Goal: Contribute content: Contribute content

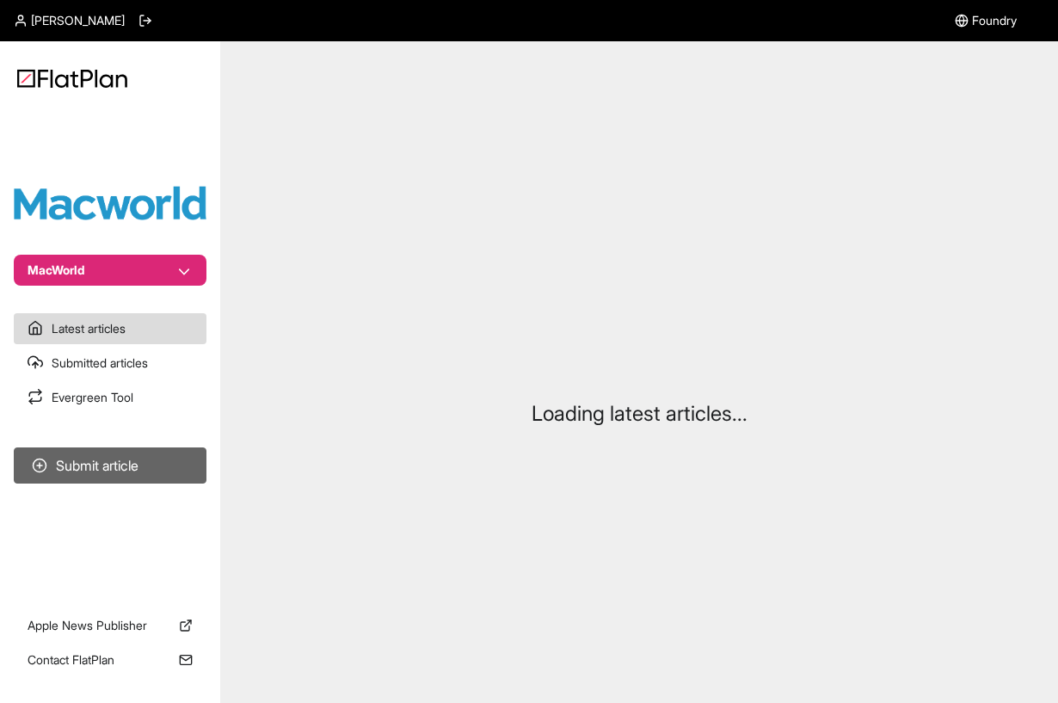
click at [150, 474] on button "Submit article" at bounding box center [110, 465] width 193 height 36
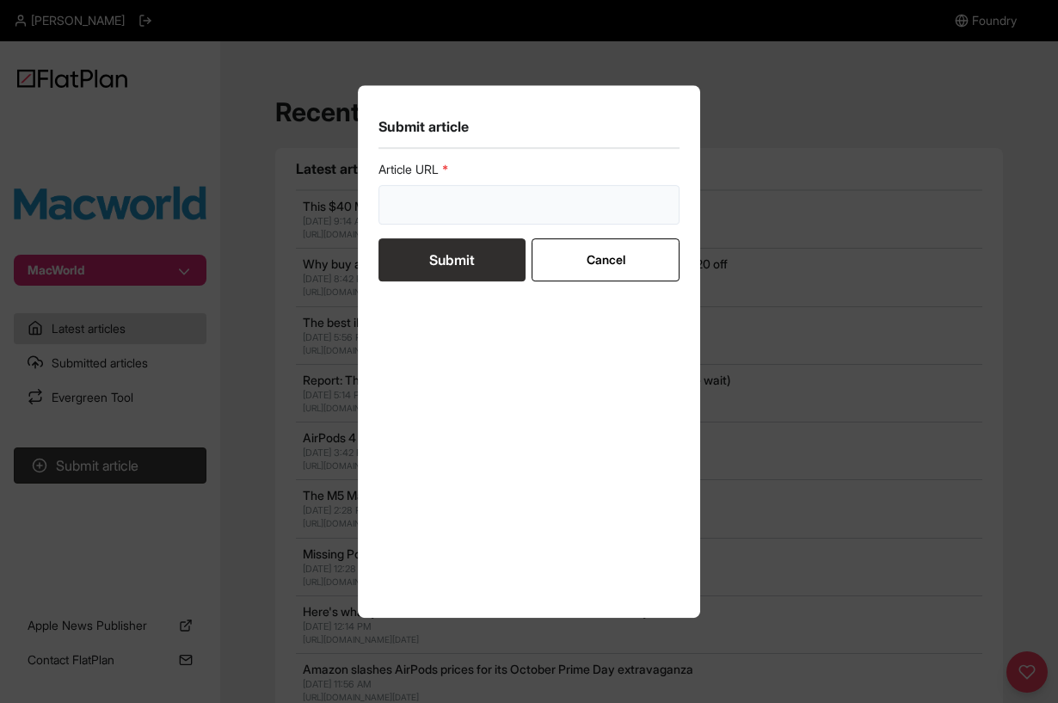
click at [478, 210] on input "url" at bounding box center [529, 205] width 301 height 40
paste input "[URL][DOMAIN_NAME]"
type input "[URL][DOMAIN_NAME]"
click at [468, 256] on button "Submit" at bounding box center [452, 259] width 147 height 43
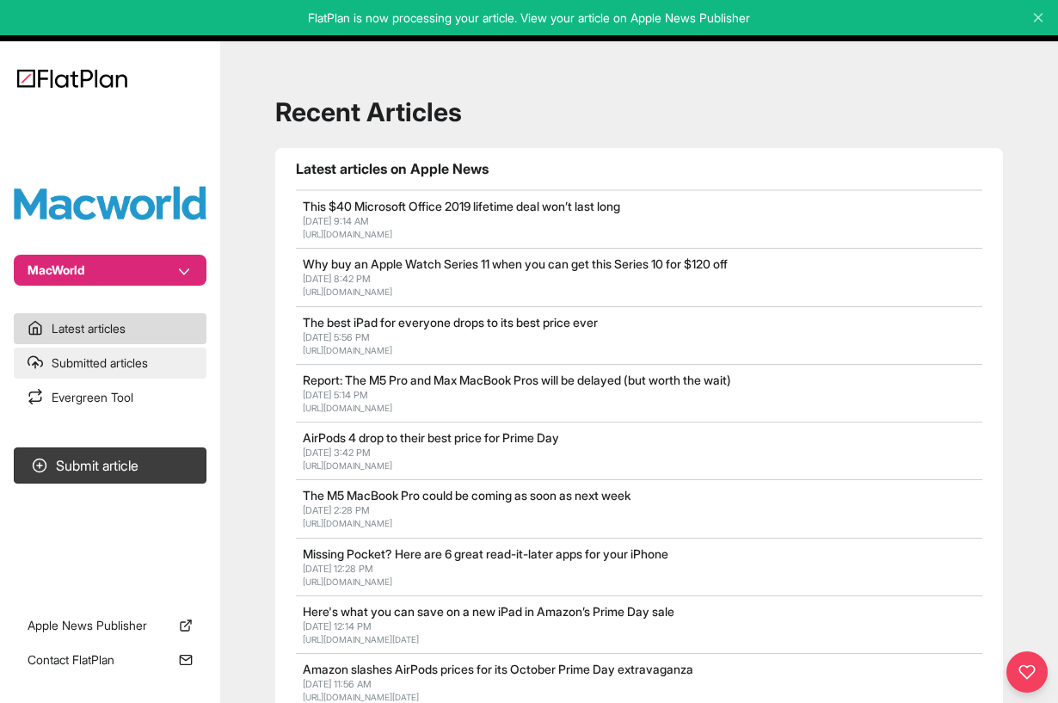
click at [124, 366] on link "Submitted articles" at bounding box center [110, 363] width 193 height 31
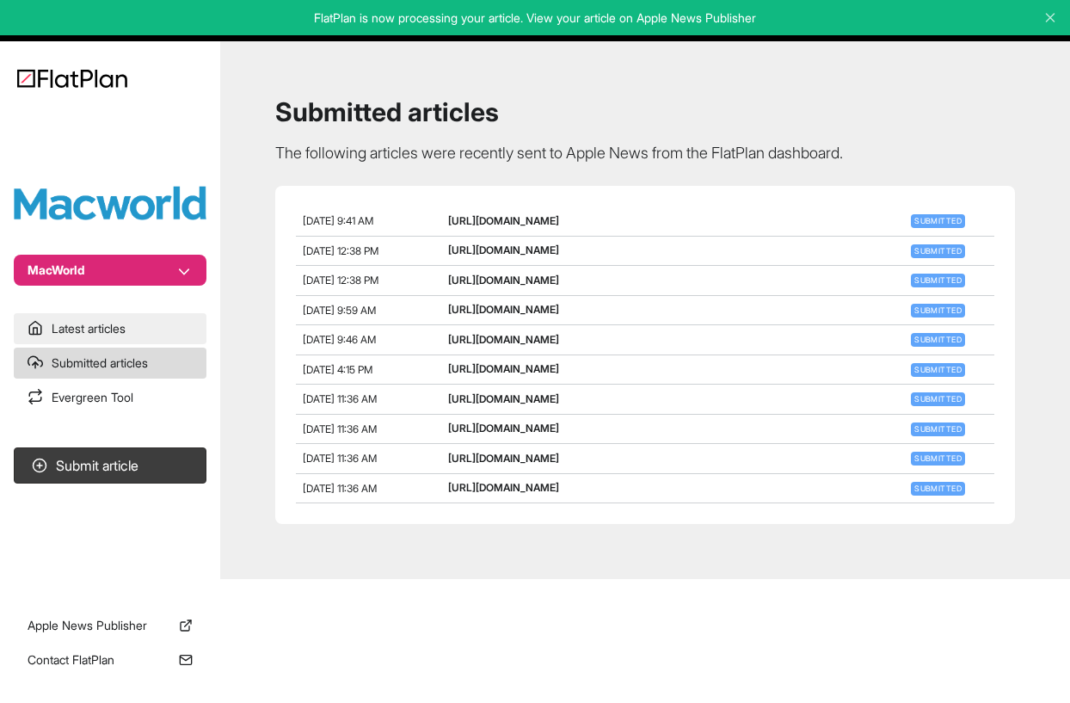
click at [131, 328] on link "Latest articles" at bounding box center [110, 328] width 193 height 31
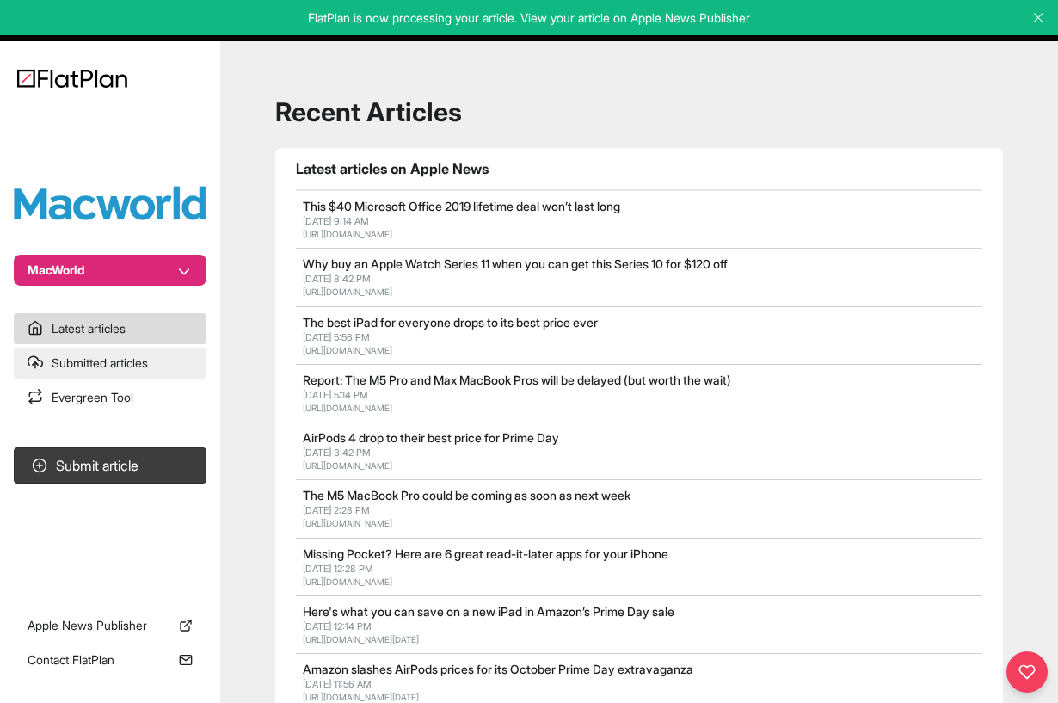
click at [121, 361] on link "Submitted articles" at bounding box center [110, 363] width 193 height 31
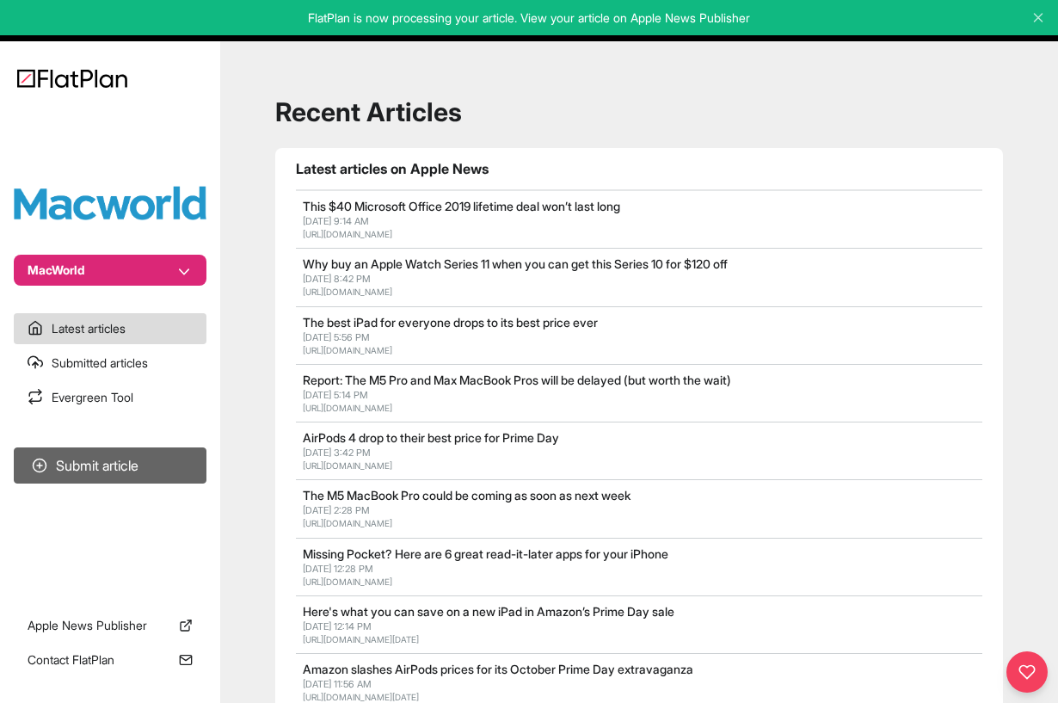
click at [144, 472] on button "Submit article" at bounding box center [110, 465] width 193 height 36
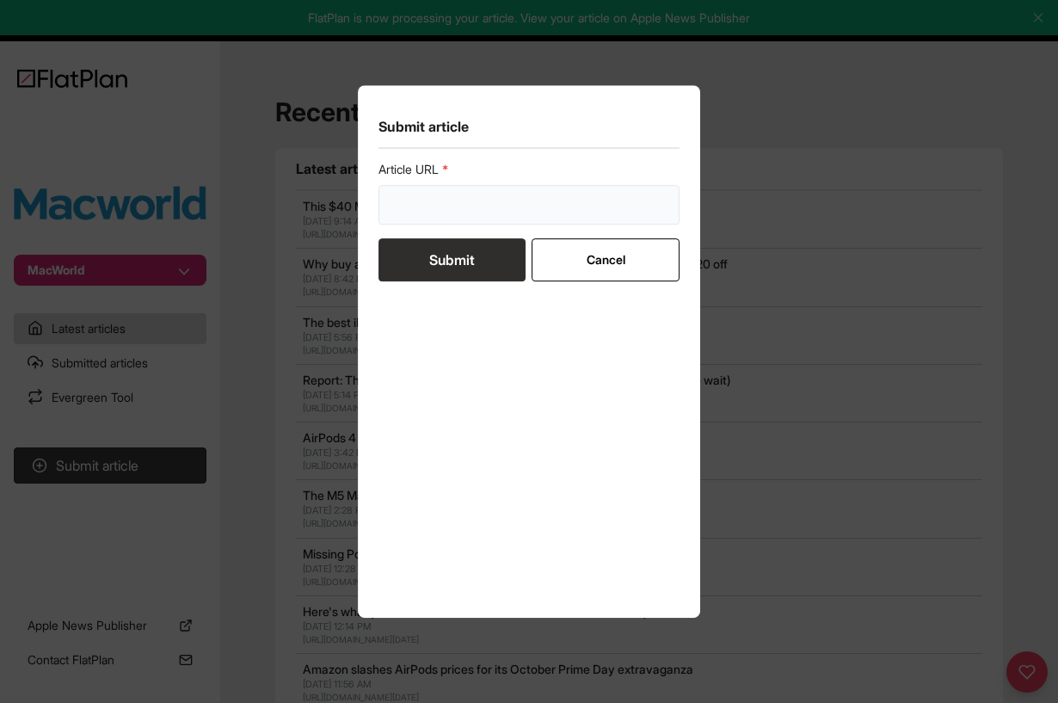
click at [505, 207] on input "url" at bounding box center [529, 205] width 301 height 40
paste input "[URL][DOMAIN_NAME]"
type input "[URL][DOMAIN_NAME]"
click at [458, 256] on button "Submit" at bounding box center [452, 259] width 147 height 43
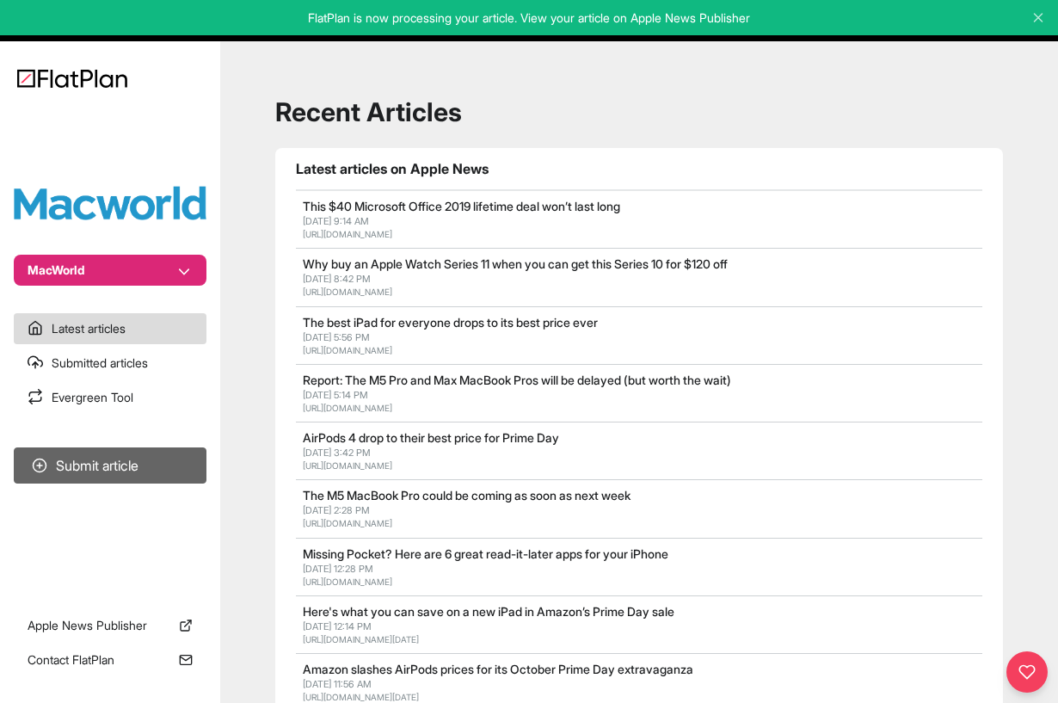
click at [136, 469] on button "Submit article" at bounding box center [110, 465] width 193 height 36
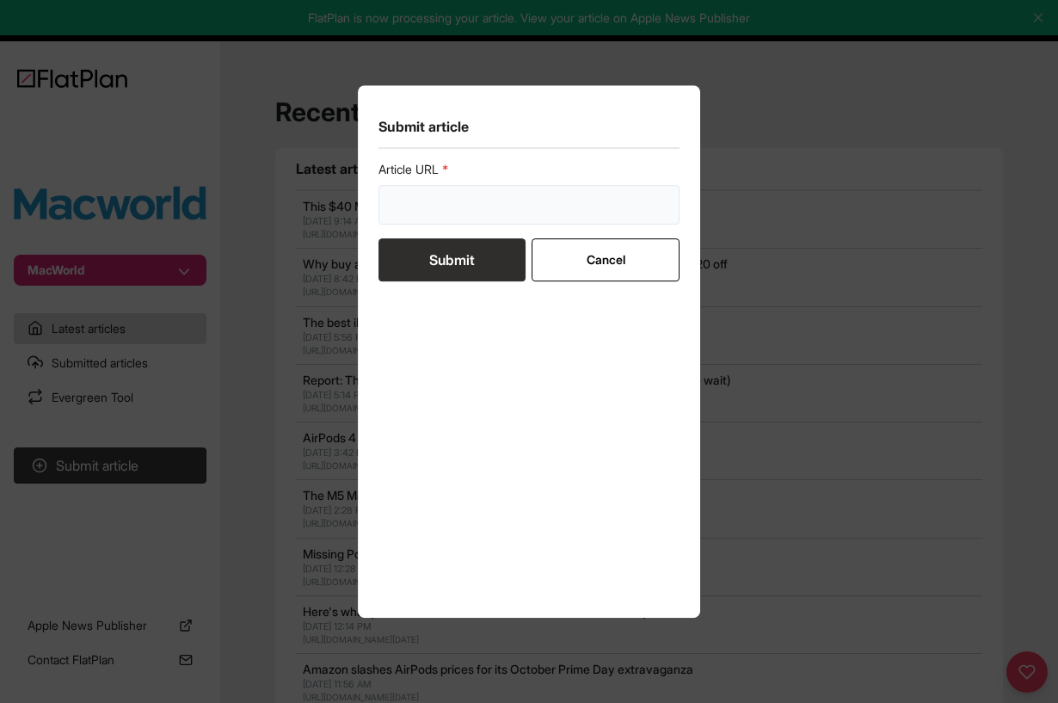
click at [547, 207] on input "url" at bounding box center [529, 205] width 301 height 40
paste input "[URL][DOMAIN_NAME]"
type input "[URL][DOMAIN_NAME]"
click at [472, 264] on button "Submit" at bounding box center [452, 259] width 147 height 43
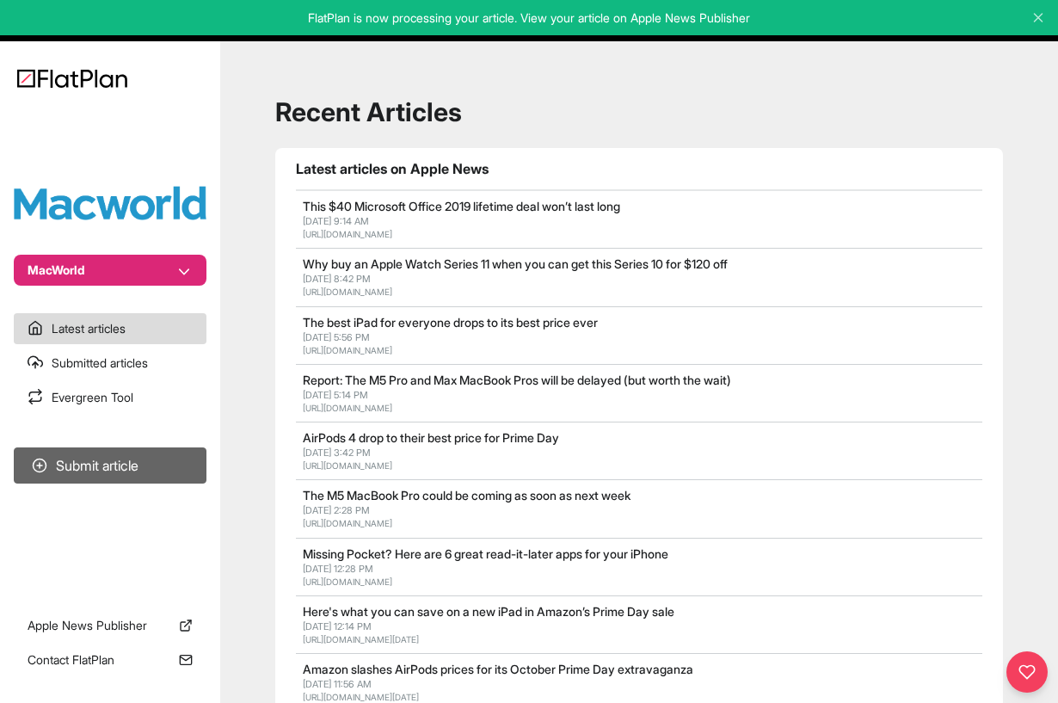
click at [126, 471] on button "Submit article" at bounding box center [110, 465] width 193 height 36
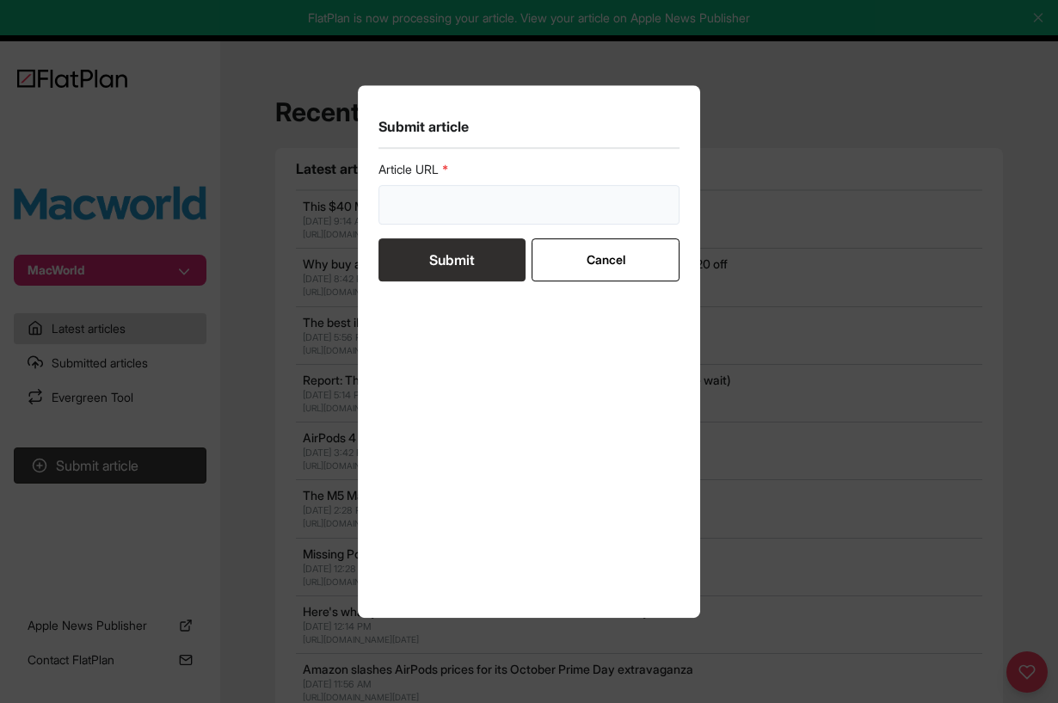
click at [509, 199] on input "url" at bounding box center [529, 205] width 301 height 40
paste input "[URL][DOMAIN_NAME]"
type input "[URL][DOMAIN_NAME]"
click at [447, 268] on button "Submit" at bounding box center [452, 259] width 147 height 43
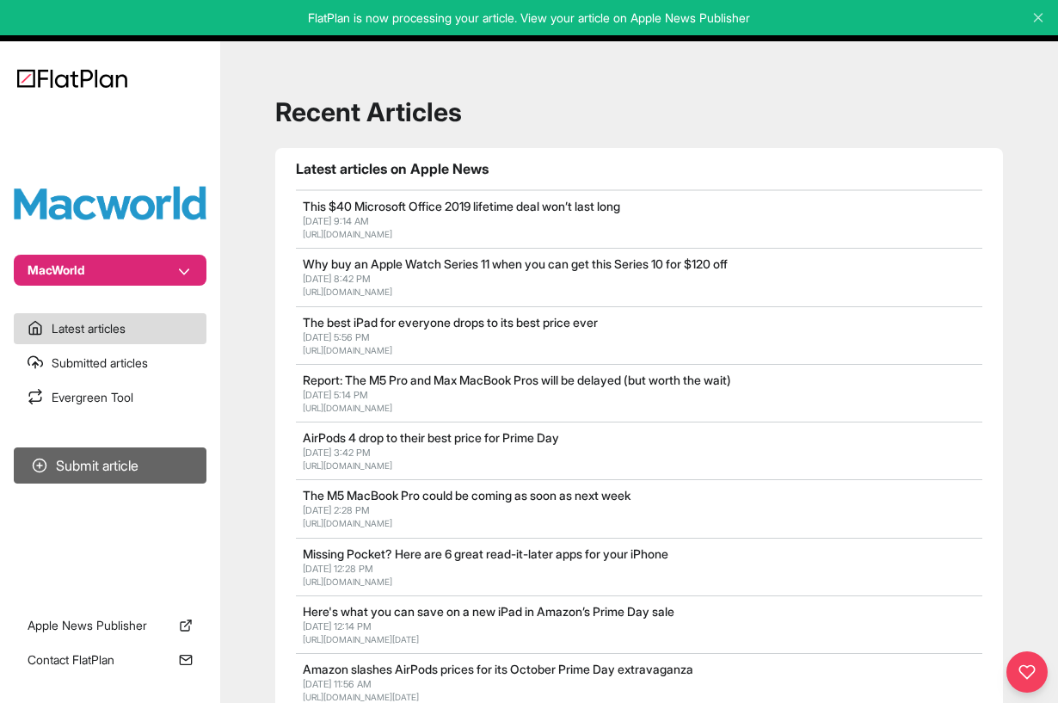
click at [134, 460] on button "Submit article" at bounding box center [110, 465] width 193 height 36
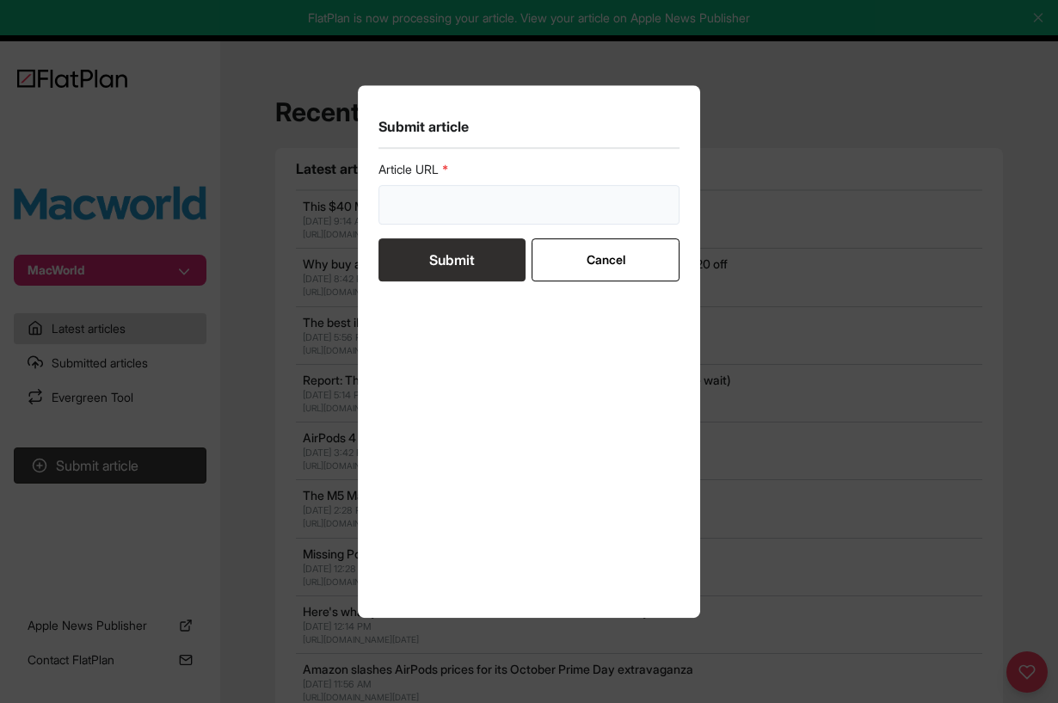
click at [470, 194] on input "url" at bounding box center [529, 205] width 301 height 40
paste input "[URL][DOMAIN_NAME]"
type input "[URL][DOMAIN_NAME]"
click at [438, 262] on button "Submit" at bounding box center [452, 259] width 147 height 43
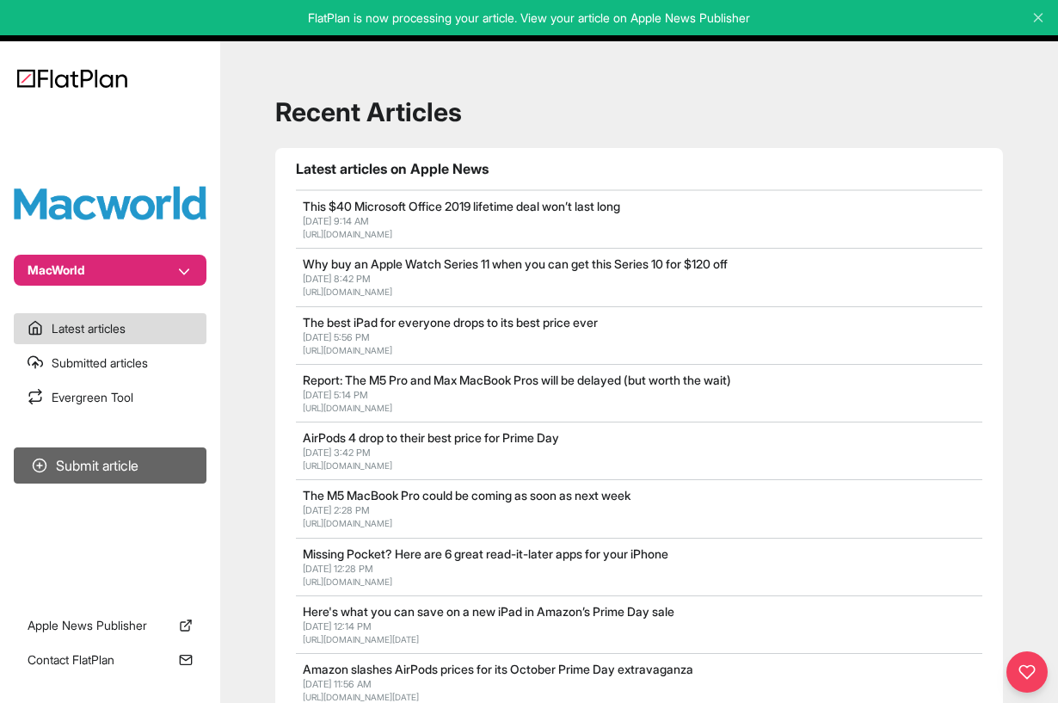
click at [120, 480] on button "Submit article" at bounding box center [110, 465] width 193 height 36
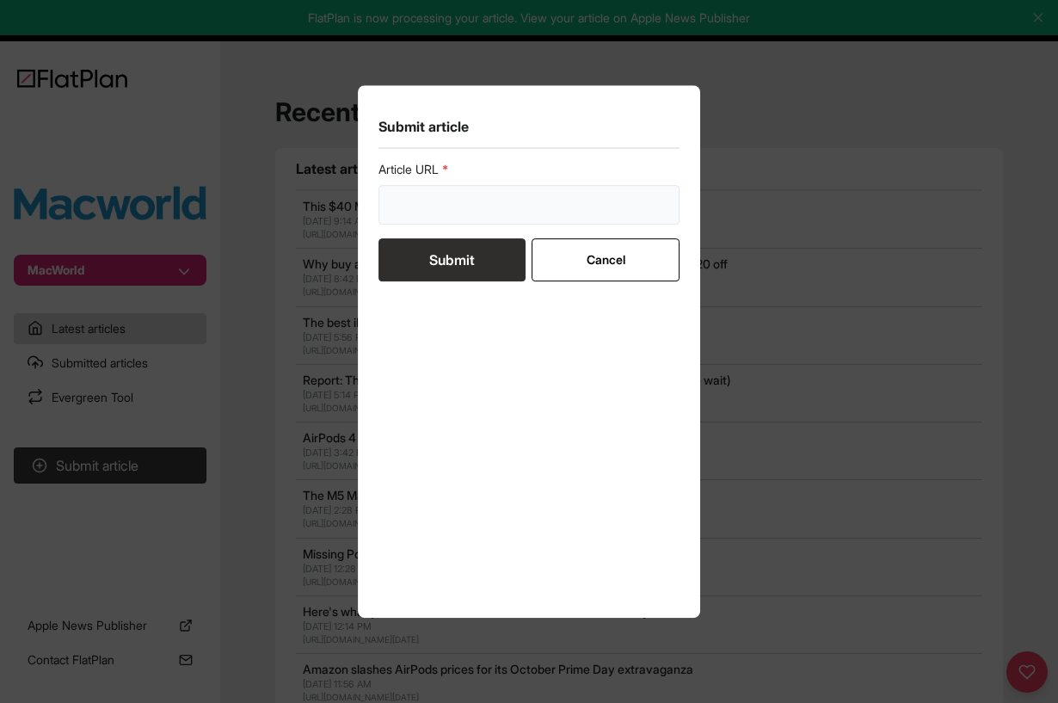
click at [471, 194] on input "url" at bounding box center [529, 205] width 301 height 40
paste input "[URL][DOMAIN_NAME]"
type input "[URL][DOMAIN_NAME]"
click at [461, 258] on button "Submit" at bounding box center [452, 259] width 147 height 43
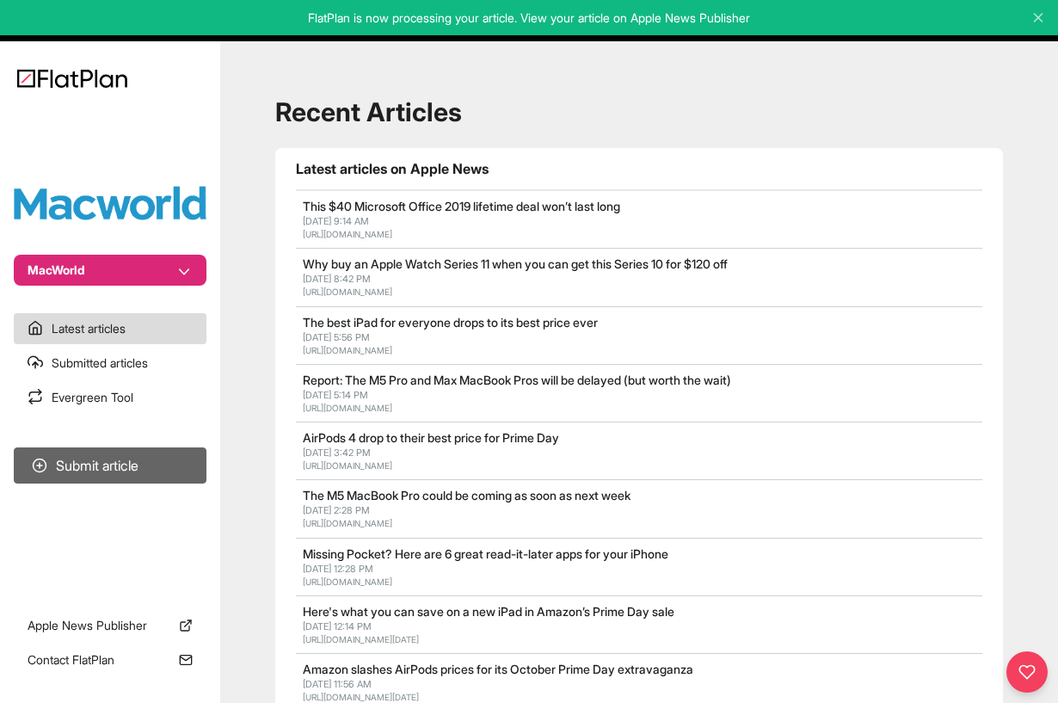
click at [136, 471] on button "Submit article" at bounding box center [110, 465] width 193 height 36
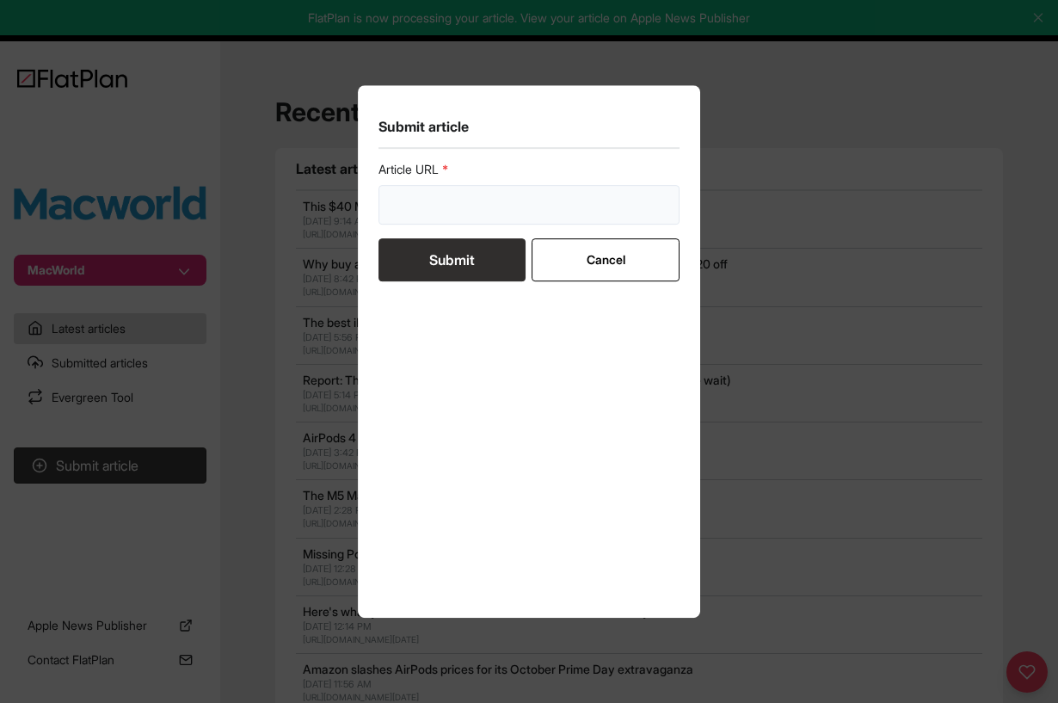
click at [483, 191] on input "url" at bounding box center [529, 205] width 301 height 40
paste input "[URL][DOMAIN_NAME]"
type input "[URL][DOMAIN_NAME]"
click at [466, 255] on button "Submit" at bounding box center [452, 259] width 147 height 43
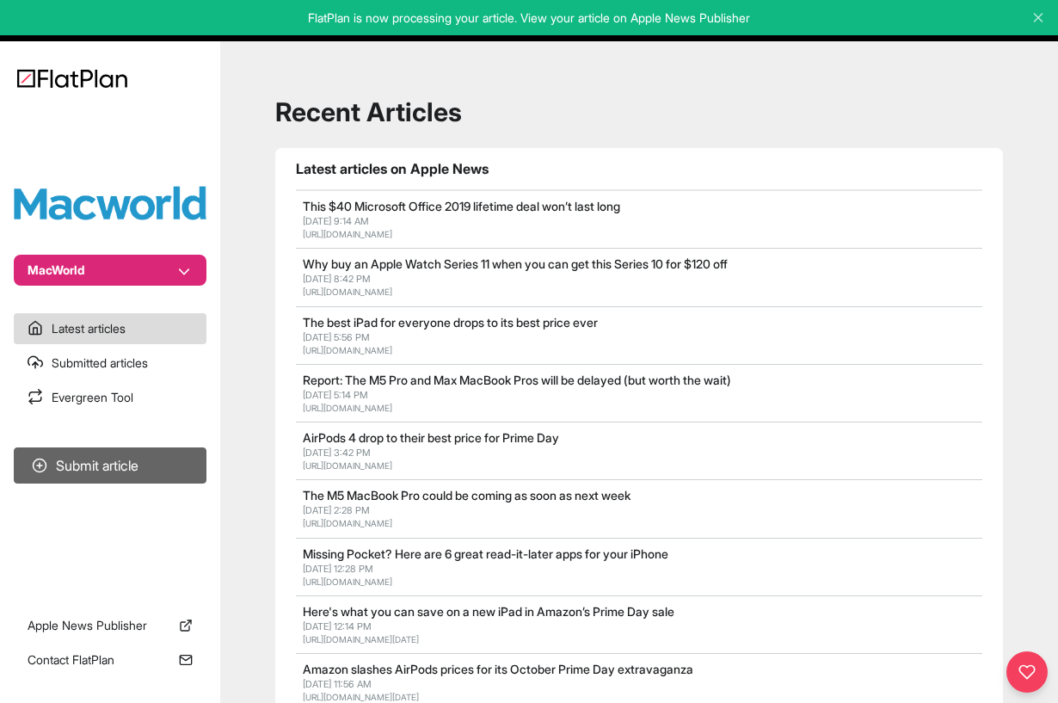
click at [144, 460] on button "Submit article" at bounding box center [110, 465] width 193 height 36
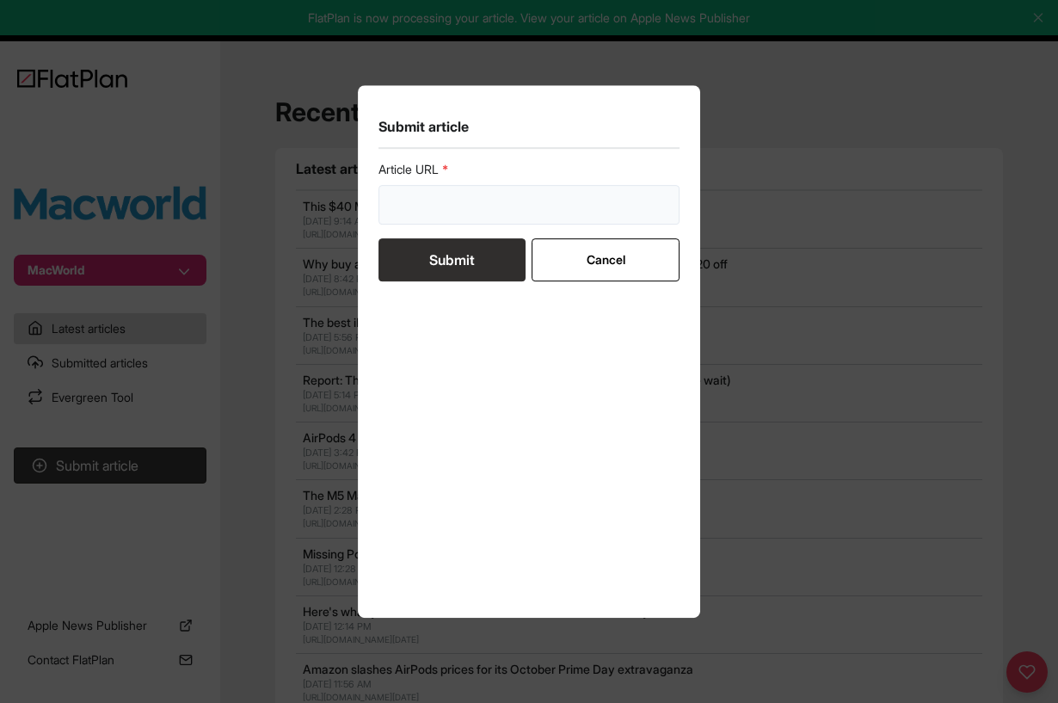
click at [519, 213] on input "url" at bounding box center [529, 205] width 301 height 40
paste input "[URL][DOMAIN_NAME]"
type input "[URL][DOMAIN_NAME]"
click at [475, 255] on button "Submit" at bounding box center [452, 259] width 147 height 43
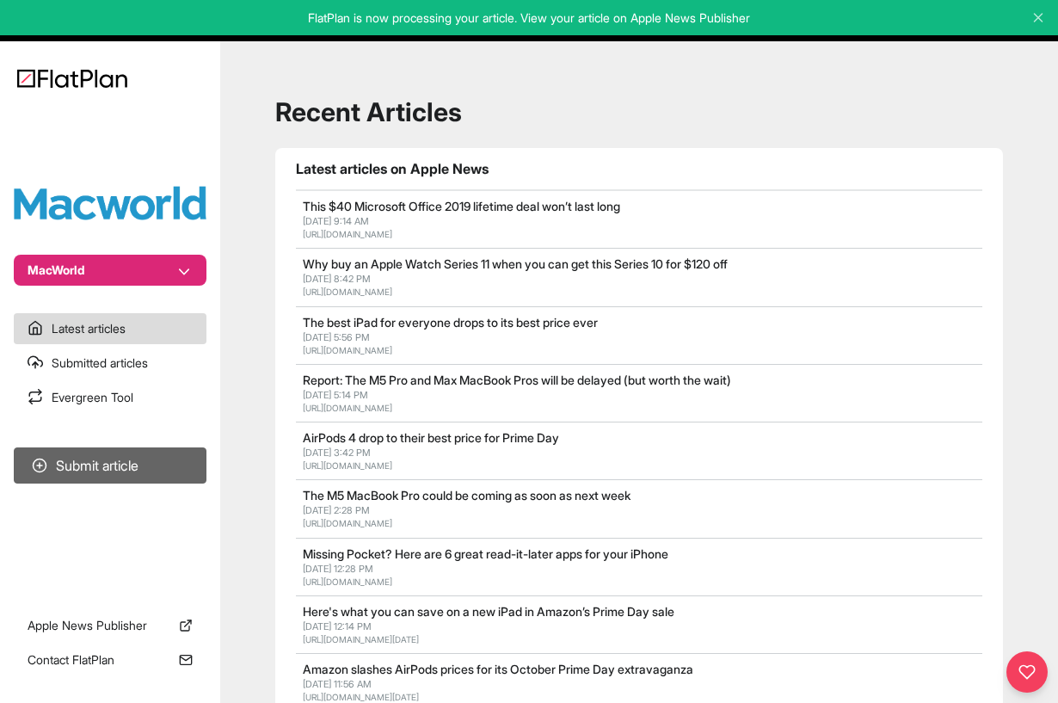
click at [182, 459] on button "Submit article" at bounding box center [110, 465] width 193 height 36
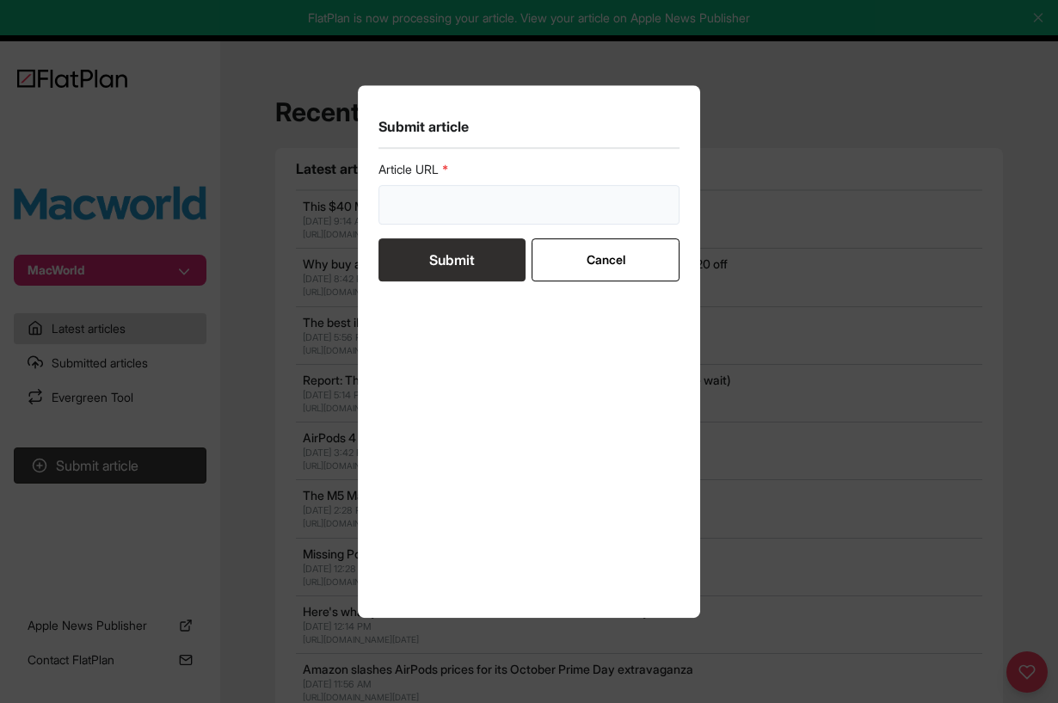
click at [479, 189] on input "url" at bounding box center [529, 205] width 301 height 40
paste input "[URL][DOMAIN_NAME]"
type input "[URL][DOMAIN_NAME]"
click at [479, 263] on button "Submit" at bounding box center [452, 259] width 147 height 43
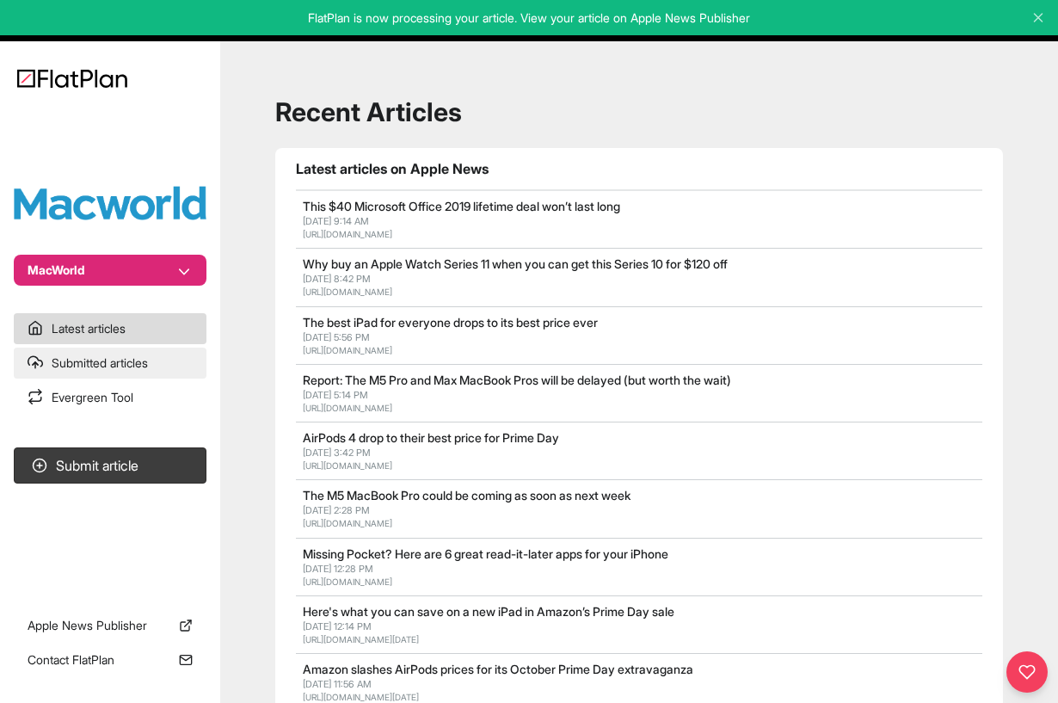
click at [127, 364] on link "Submitted articles" at bounding box center [110, 363] width 193 height 31
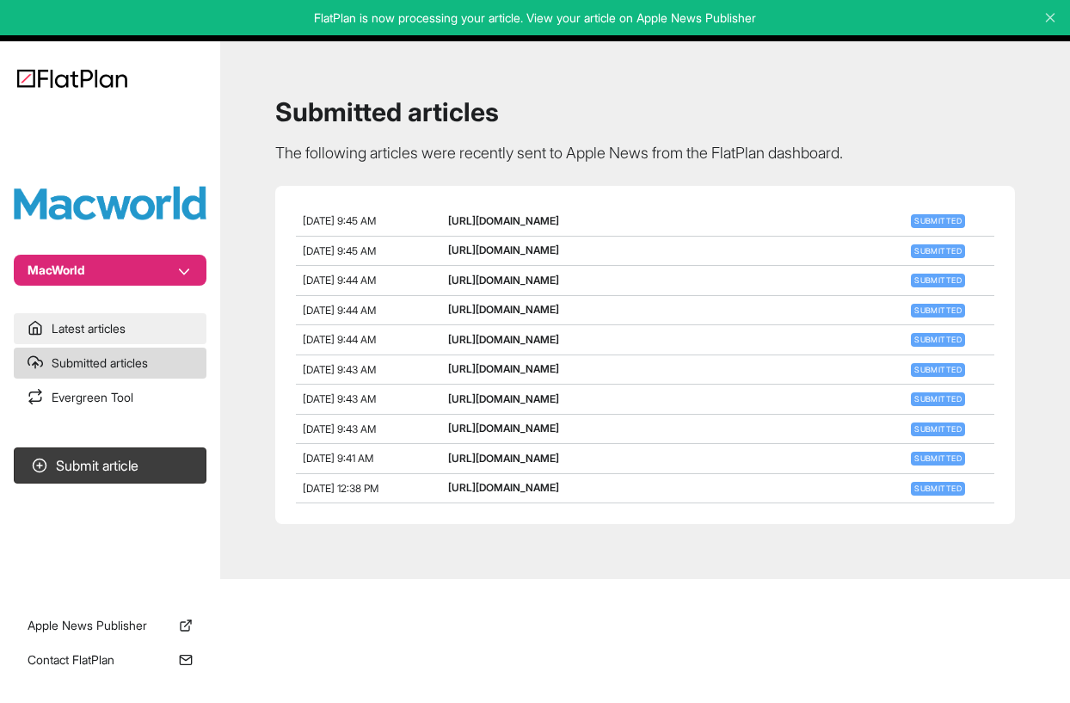
click at [108, 325] on link "Latest articles" at bounding box center [110, 328] width 193 height 31
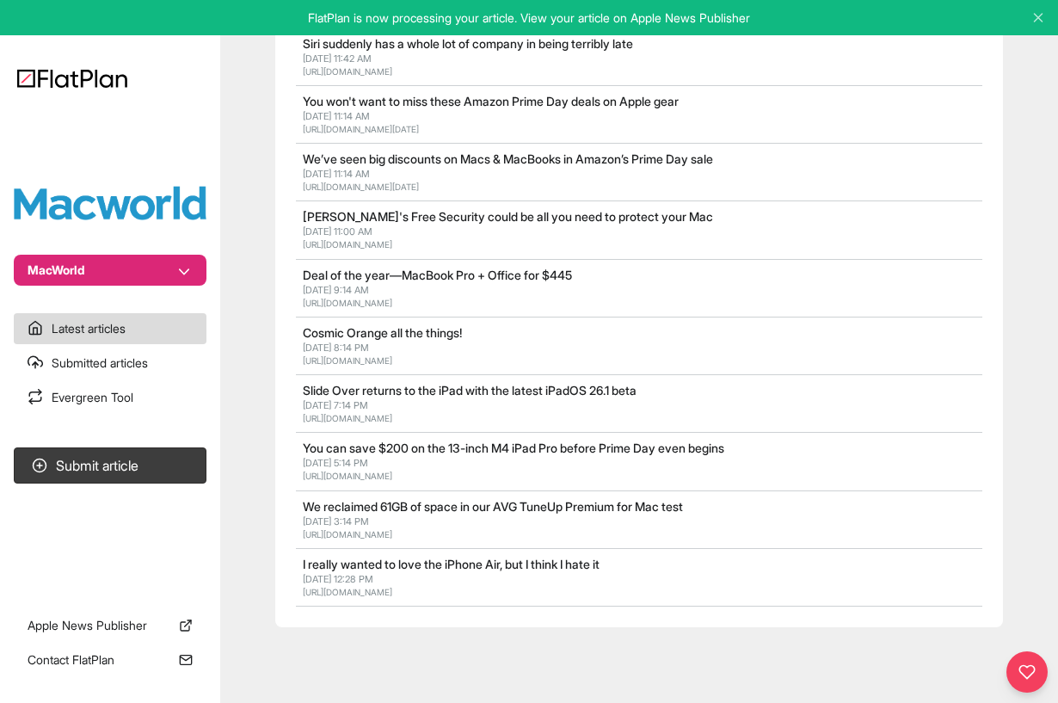
scroll to position [794, 0]
click at [138, 455] on button "Submit article" at bounding box center [110, 465] width 193 height 36
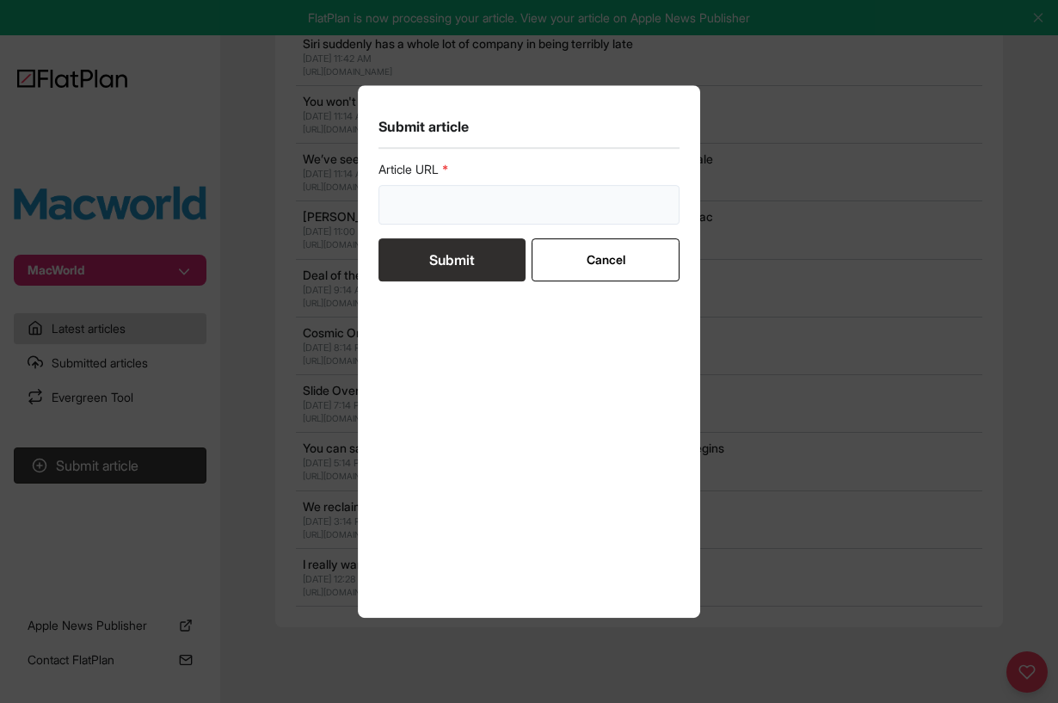
click at [506, 205] on input "url" at bounding box center [529, 205] width 301 height 40
paste input "[URL][DOMAIN_NAME]"
type input "[URL][DOMAIN_NAME]"
click at [460, 256] on button "Submit" at bounding box center [452, 259] width 147 height 43
